Goal: Task Accomplishment & Management: Use online tool/utility

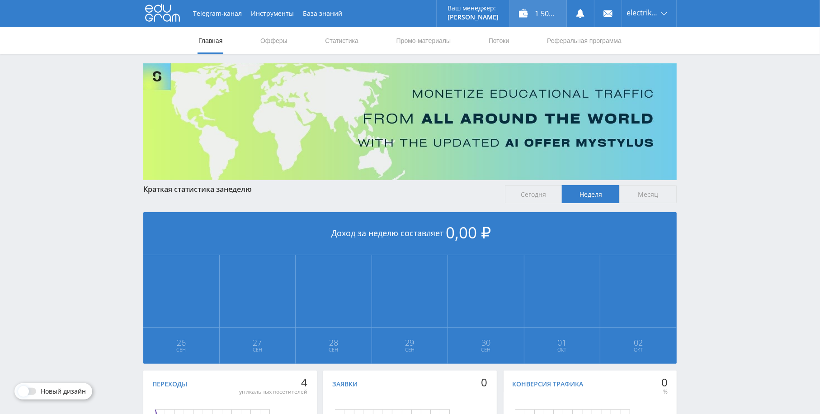
click at [532, 9] on div "1 508,00 ₽" at bounding box center [538, 13] width 57 height 27
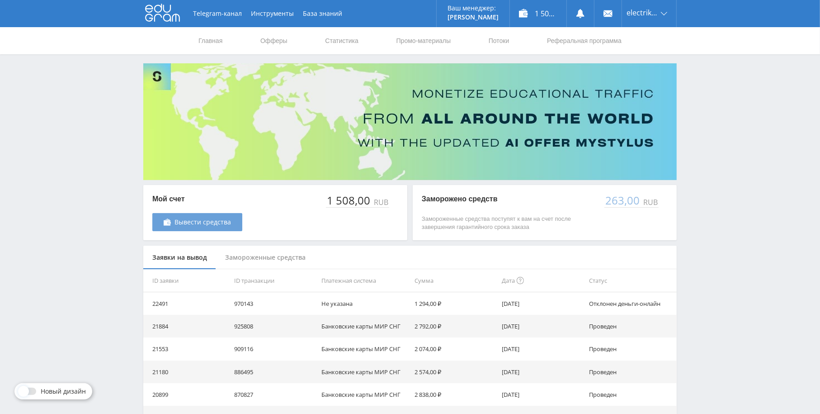
click at [206, 227] on link "Вывести средства" at bounding box center [197, 222] width 90 height 18
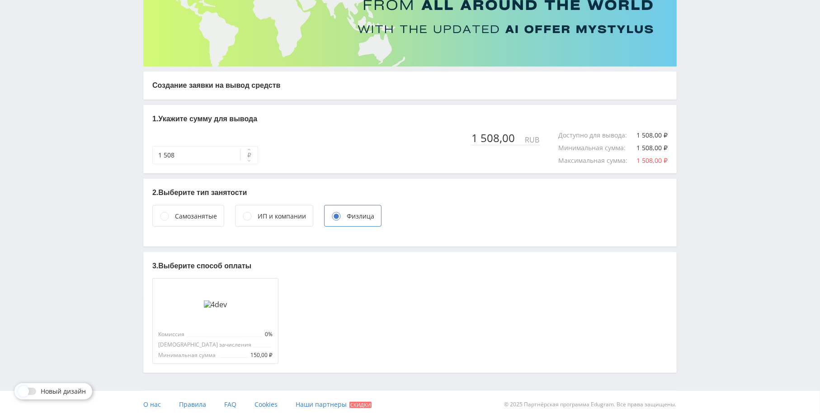
scroll to position [117, 0]
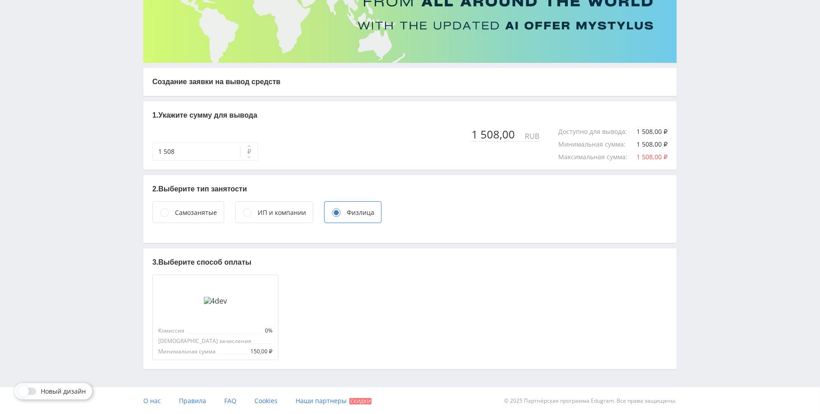
click at [178, 212] on div "Самозанятые" at bounding box center [196, 213] width 42 height 10
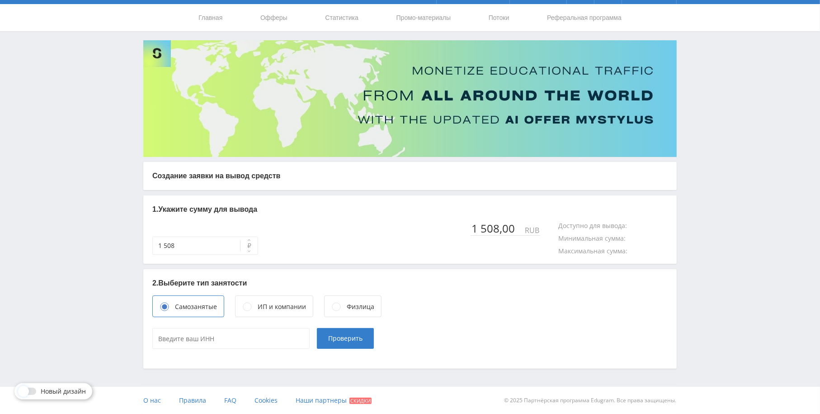
scroll to position [23, 0]
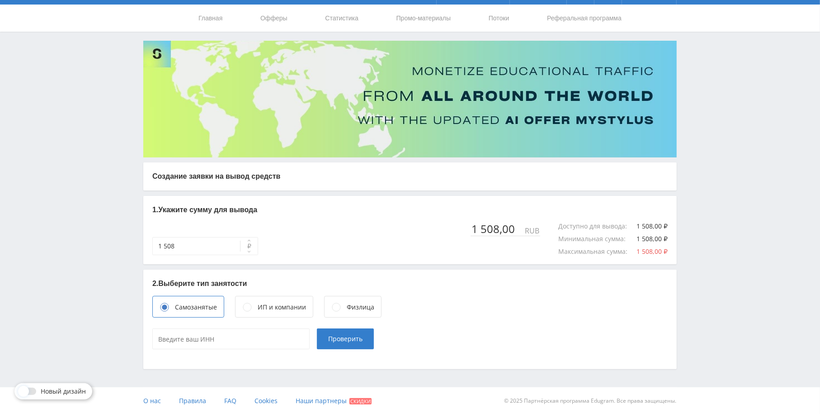
click at [286, 308] on div "ИП и компании" at bounding box center [282, 307] width 48 height 10
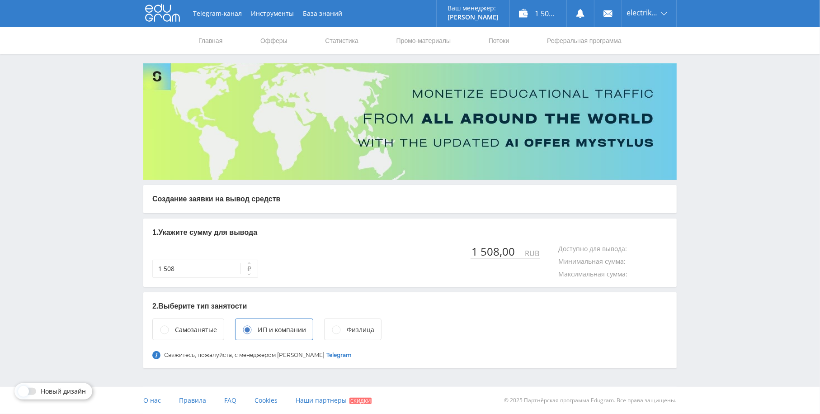
scroll to position [0, 0]
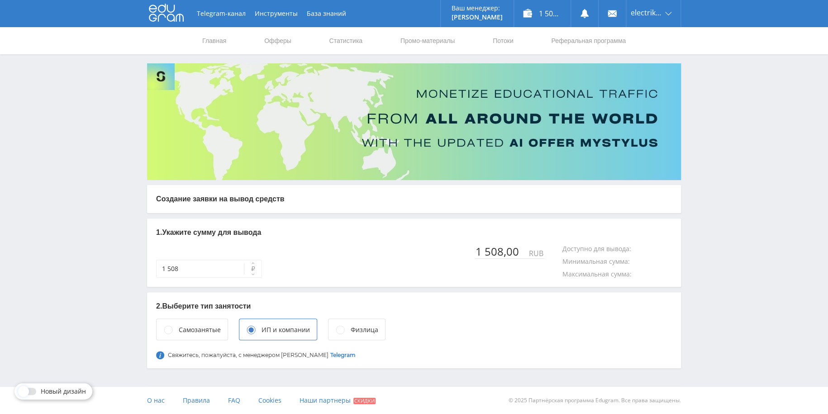
click at [356, 323] on div "Физлица" at bounding box center [356, 329] width 57 height 22
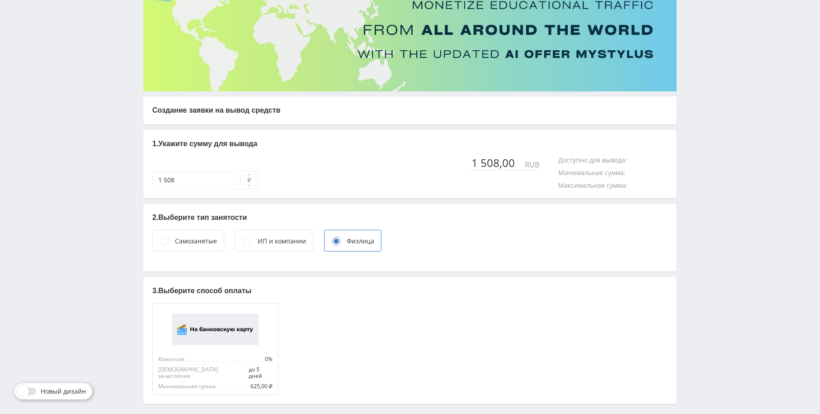
scroll to position [117, 0]
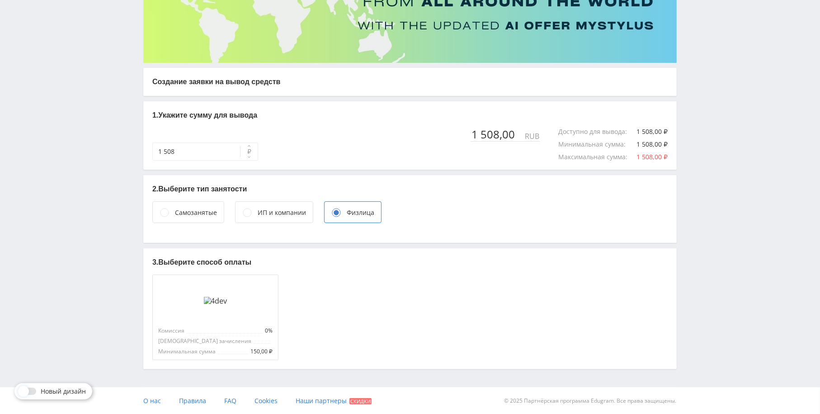
click at [214, 209] on div "Самозанятые" at bounding box center [196, 213] width 42 height 10
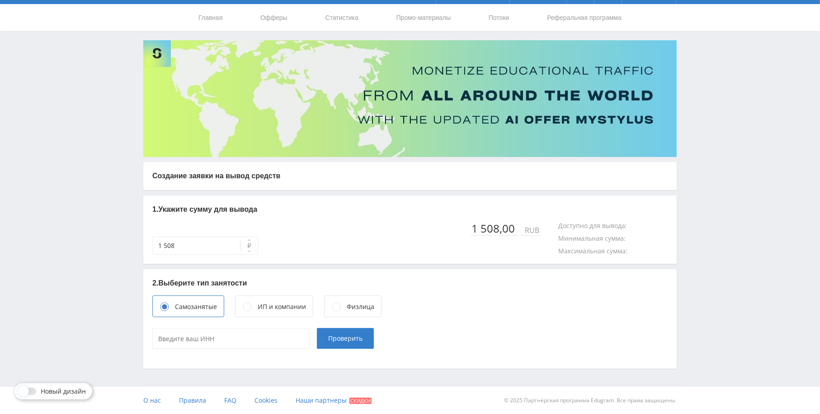
scroll to position [23, 0]
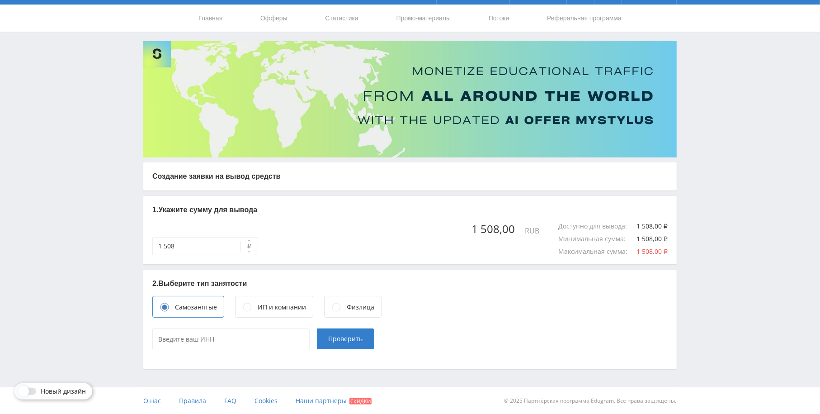
click at [365, 300] on div "Физлица" at bounding box center [352, 307] width 57 height 22
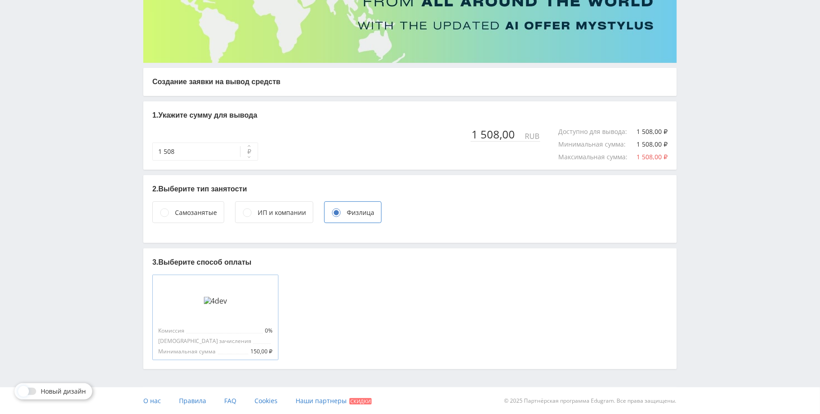
click at [246, 300] on div at bounding box center [215, 300] width 114 height 41
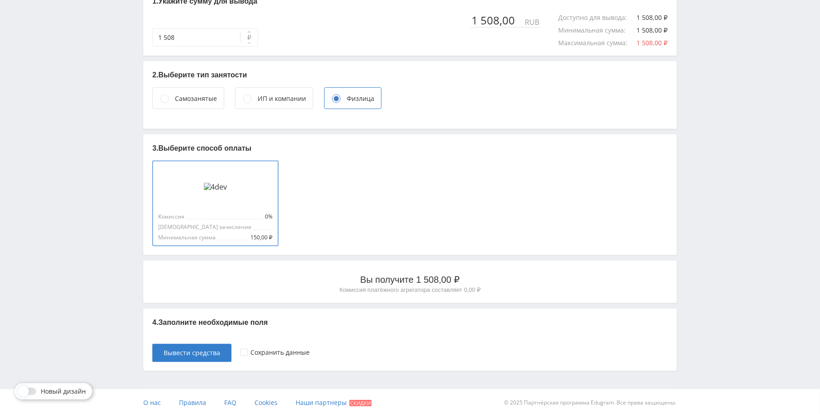
scroll to position [233, 0]
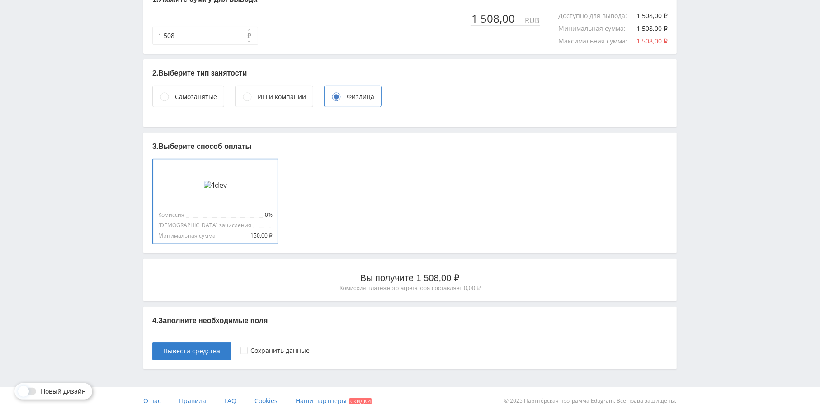
drag, startPoint x: 435, startPoint y: 318, endPoint x: 424, endPoint y: 315, distance: 11.9
click at [431, 317] on p "4. Заполните необходимые поля" at bounding box center [410, 321] width 516 height 10
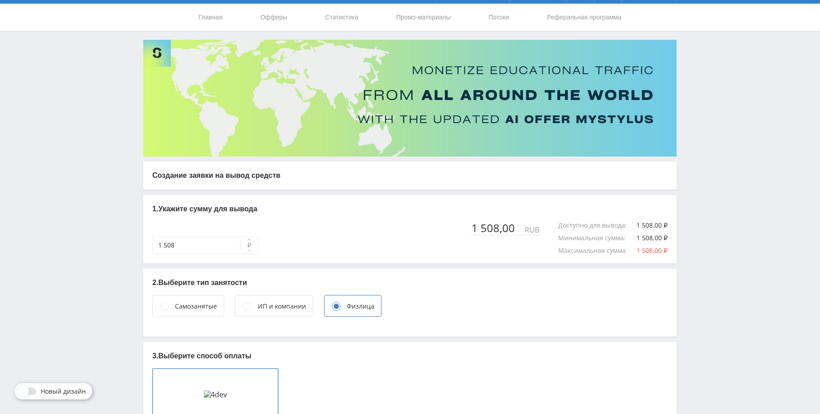
scroll to position [0, 0]
